Goal: Navigation & Orientation: Find specific page/section

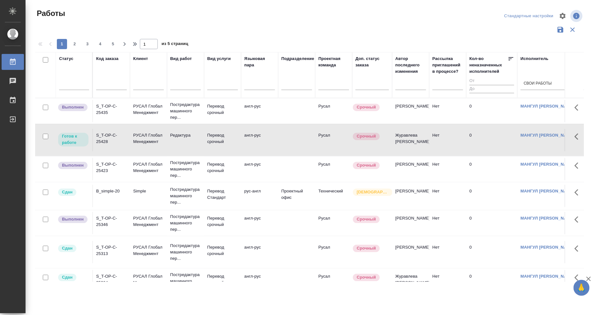
click at [110, 104] on div "S_T-OP-C-25435" at bounding box center [111, 109] width 31 height 13
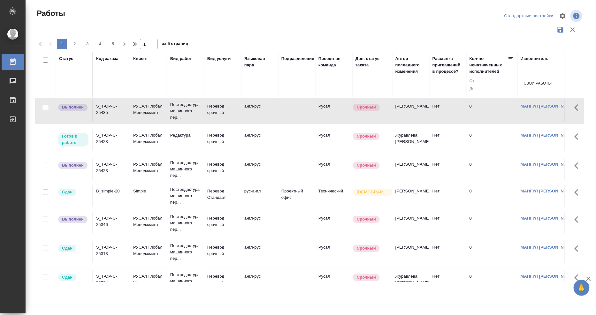
click at [110, 104] on div "S_T-OP-C-25435" at bounding box center [111, 109] width 31 height 13
click at [105, 139] on div "S_T-OP-C-25428" at bounding box center [111, 138] width 31 height 13
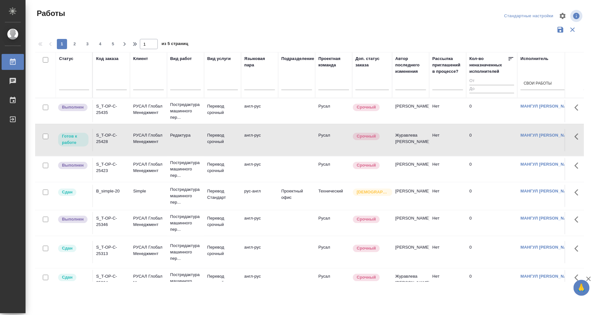
click at [108, 165] on div "S_T-OP-C-25423" at bounding box center [111, 167] width 31 height 13
click at [106, 164] on div "S_T-OP-C-25423" at bounding box center [111, 167] width 31 height 13
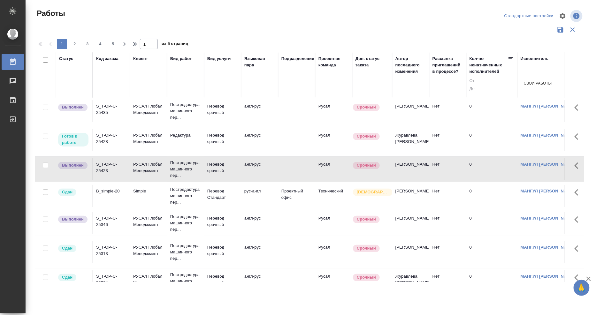
click at [103, 218] on div "S_T-OP-C-25346" at bounding box center [111, 221] width 31 height 13
click at [102, 213] on td "S_T-OP-C-25346" at bounding box center [111, 223] width 37 height 22
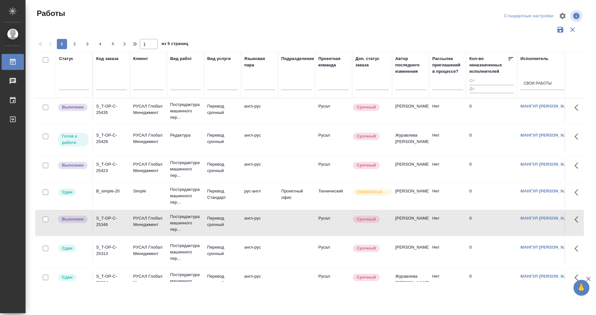
click at [102, 220] on div "S_T-OP-C-25346" at bounding box center [111, 221] width 31 height 13
